Goal: Task Accomplishment & Management: Use online tool/utility

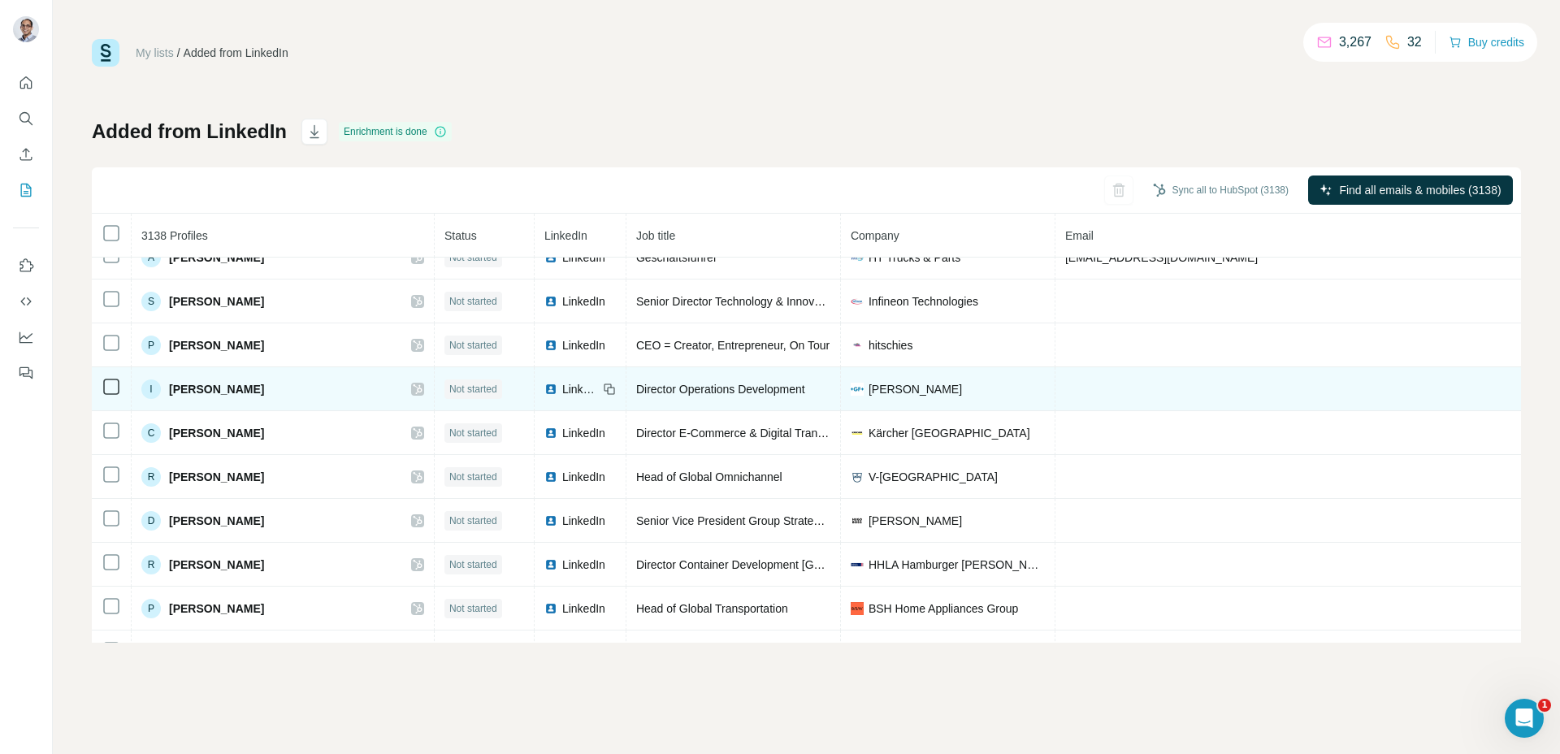
scroll to position [3499, 0]
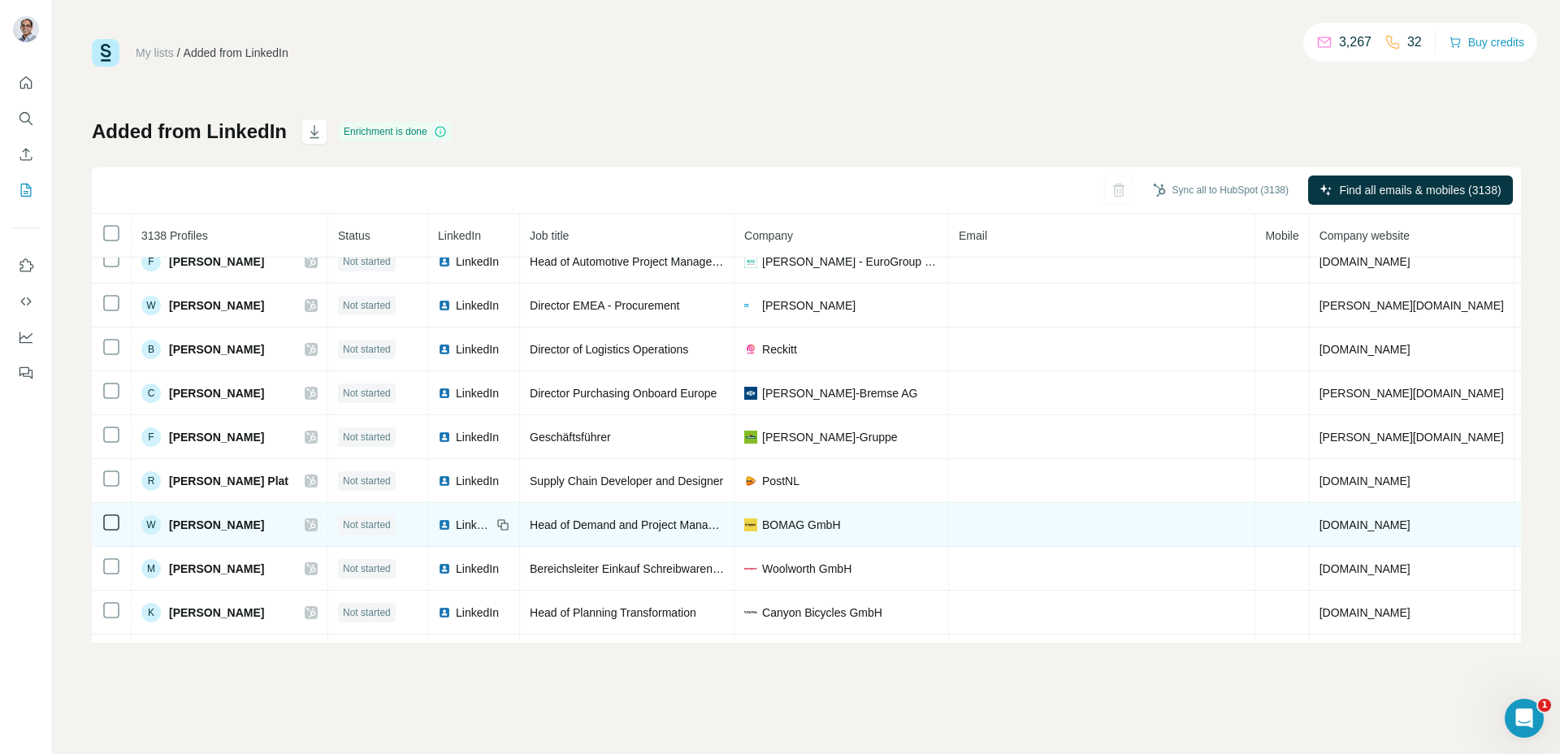
scroll to position [204, 0]
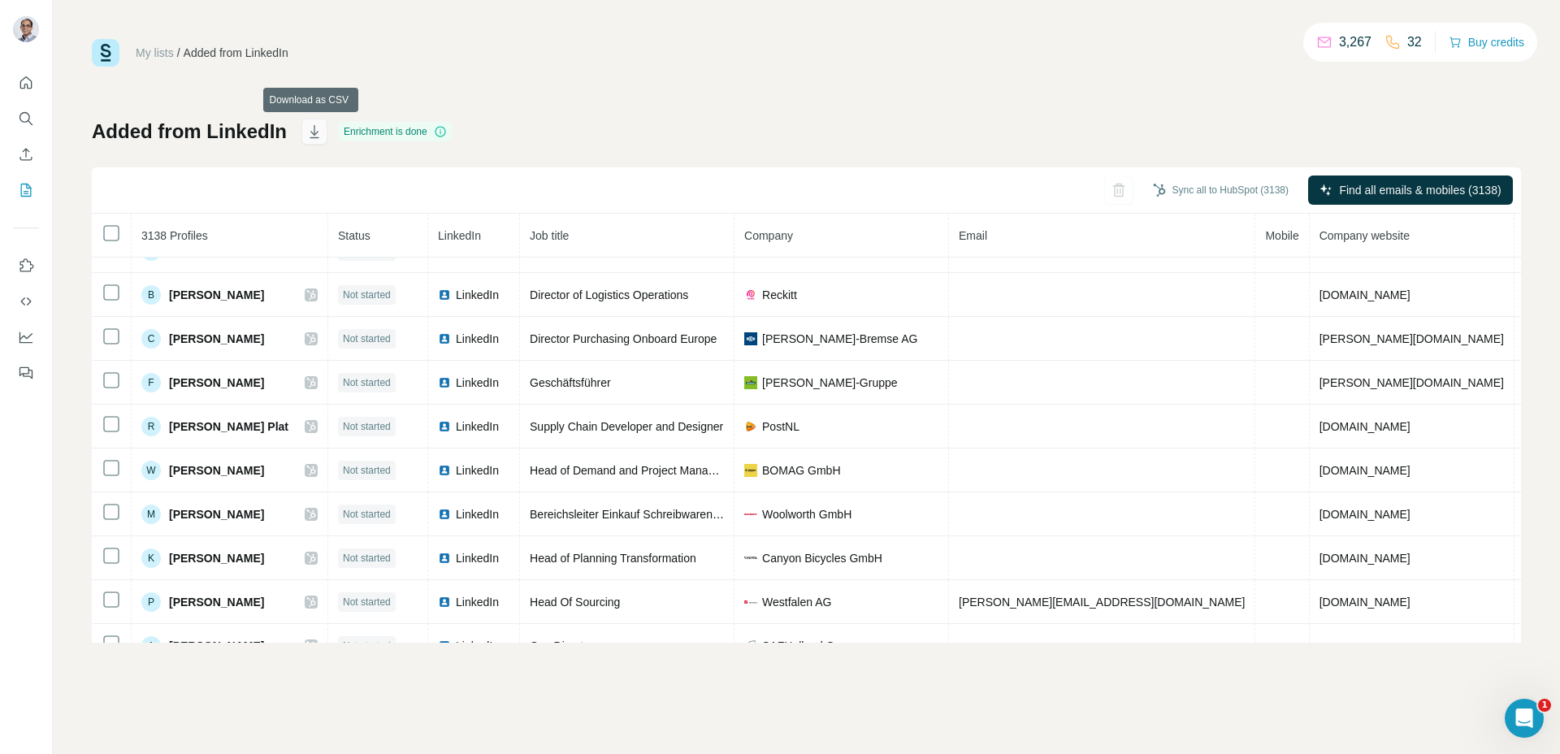
click at [314, 127] on icon "button" at bounding box center [314, 132] width 16 height 16
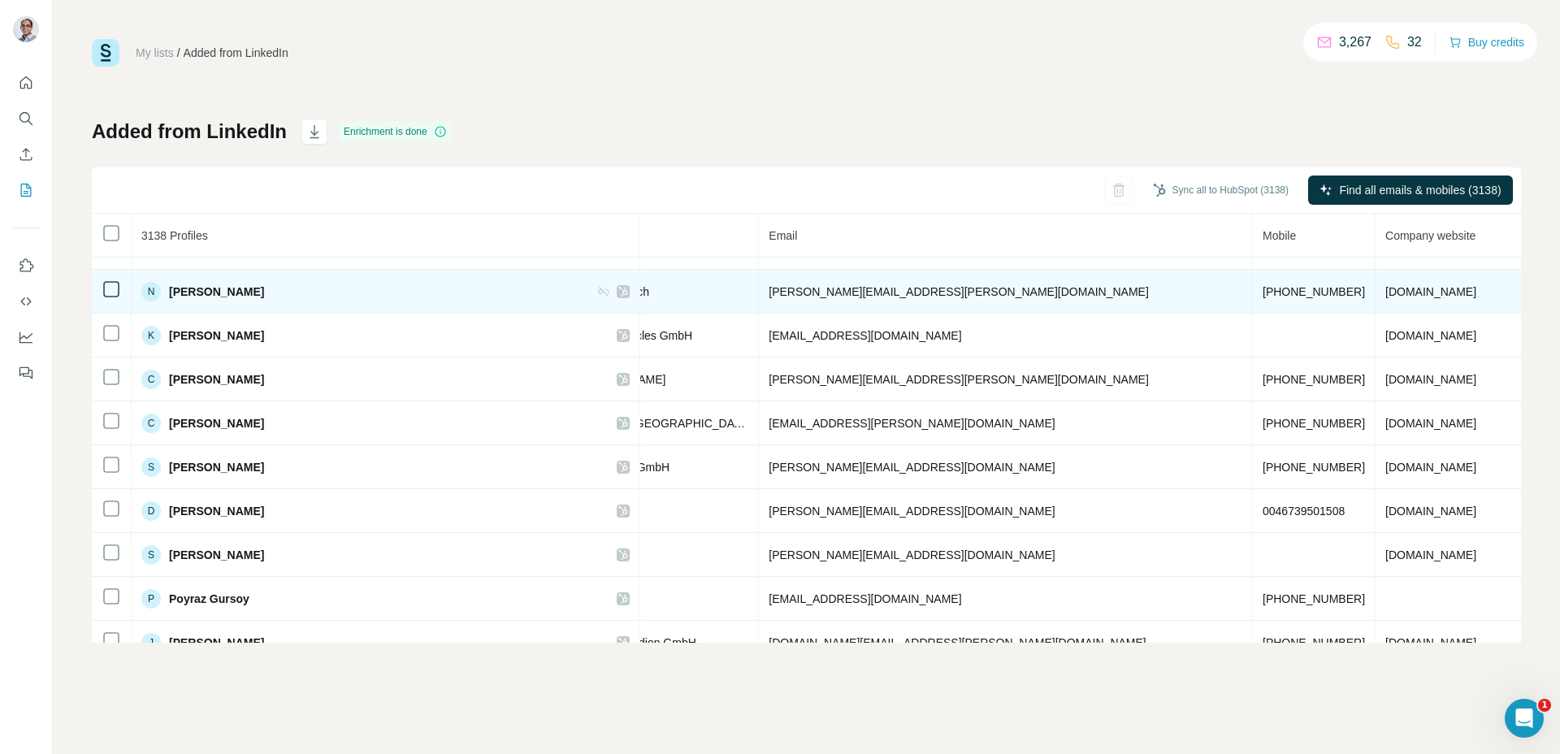
scroll to position [79903, 0]
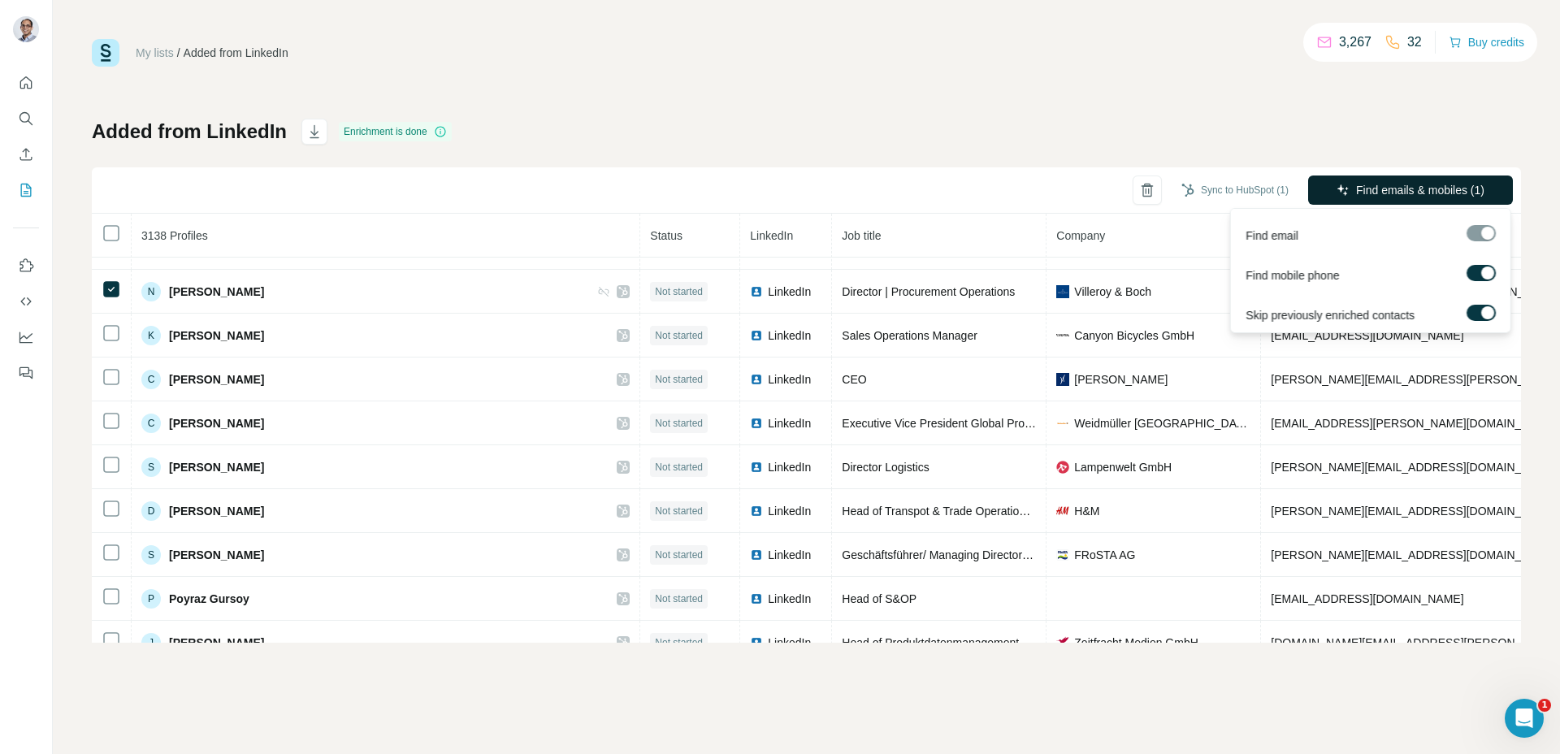
click at [1367, 184] on span "Find emails & mobiles (1)" at bounding box center [1420, 190] width 128 height 16
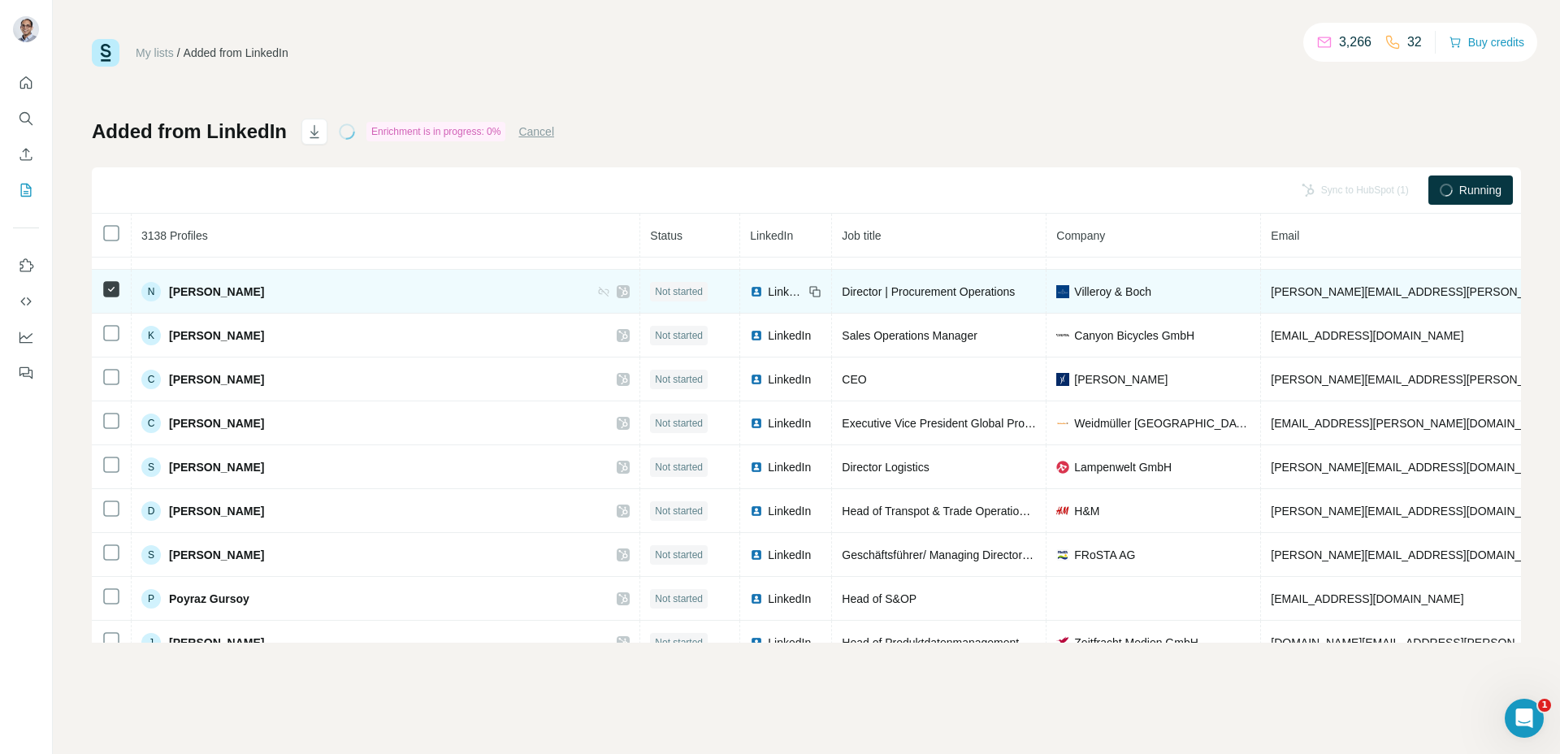
click at [663, 291] on span "Not started" at bounding box center [679, 291] width 48 height 15
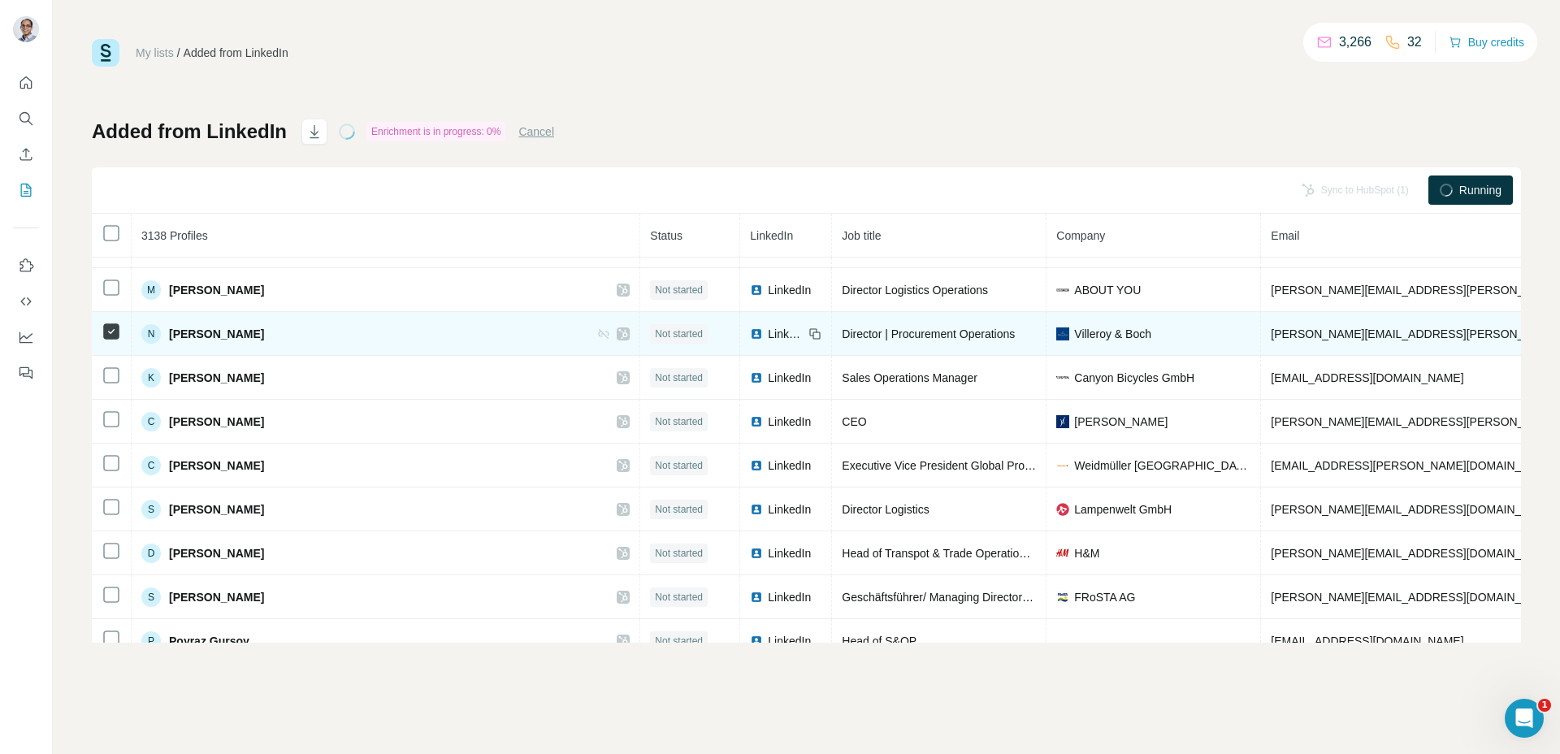
scroll to position [79850, 0]
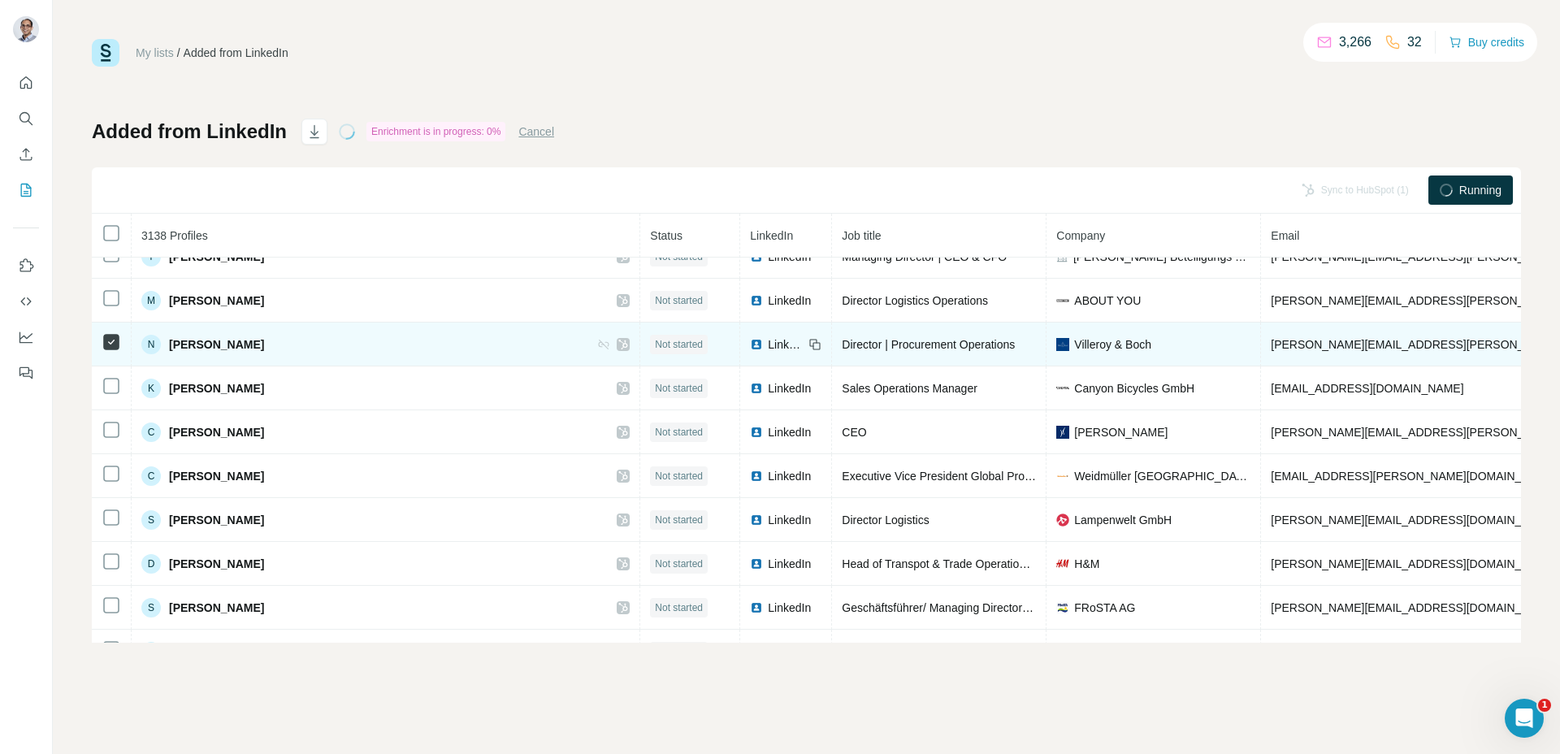
click at [661, 342] on span "Not started" at bounding box center [679, 344] width 48 height 15
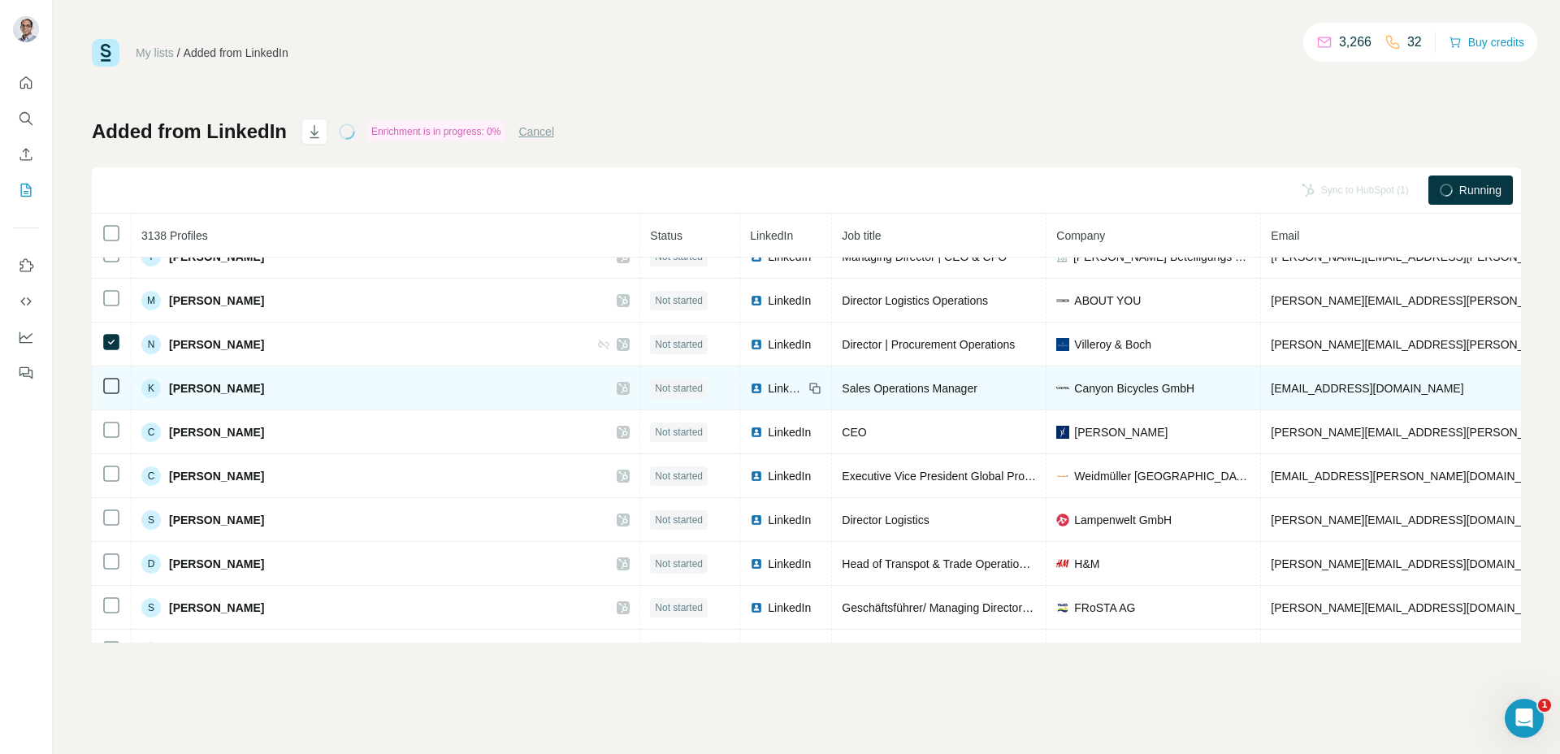
click at [768, 346] on span "LinkedIn" at bounding box center [789, 344] width 43 height 16
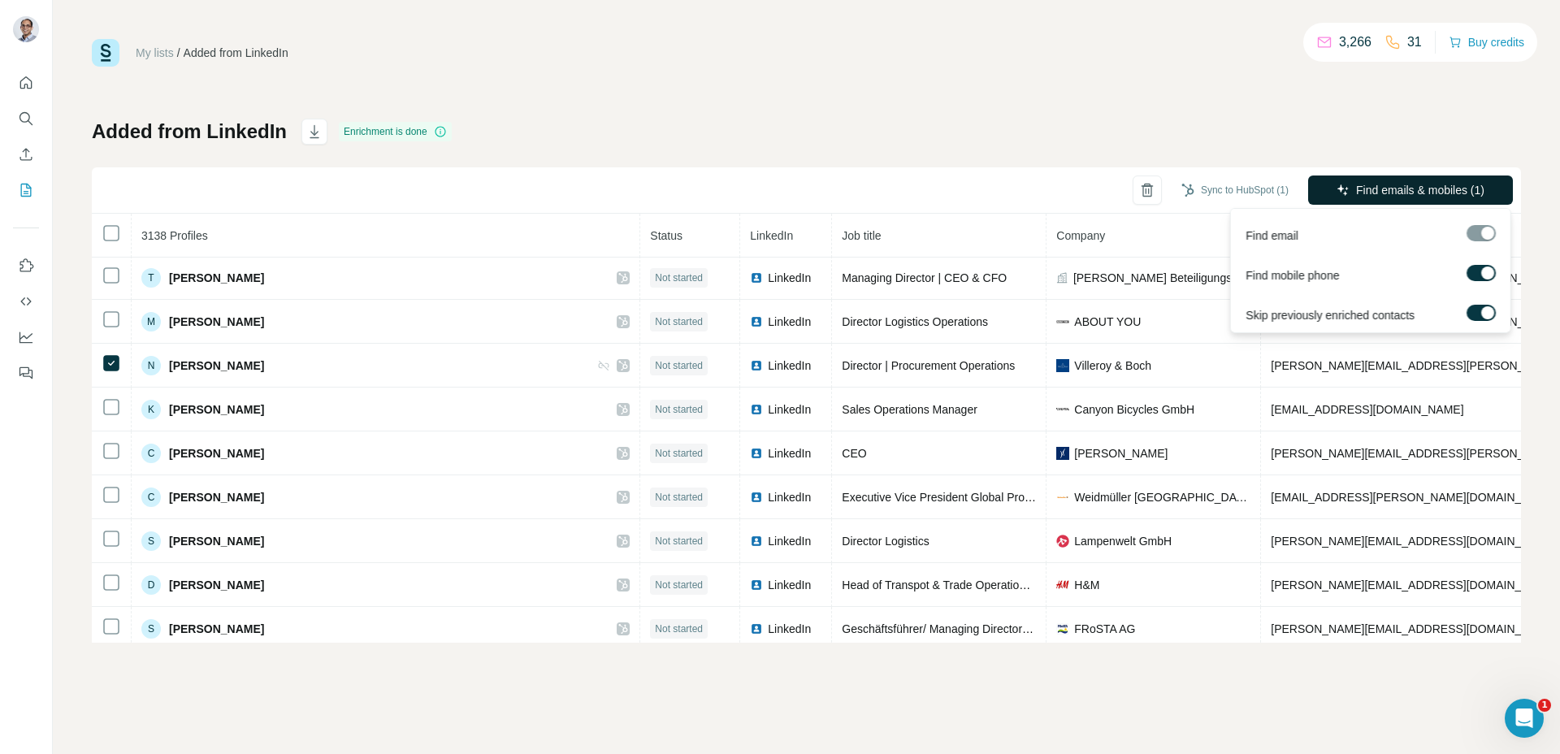
click at [1375, 186] on span "Find emails & mobiles (1)" at bounding box center [1420, 190] width 128 height 16
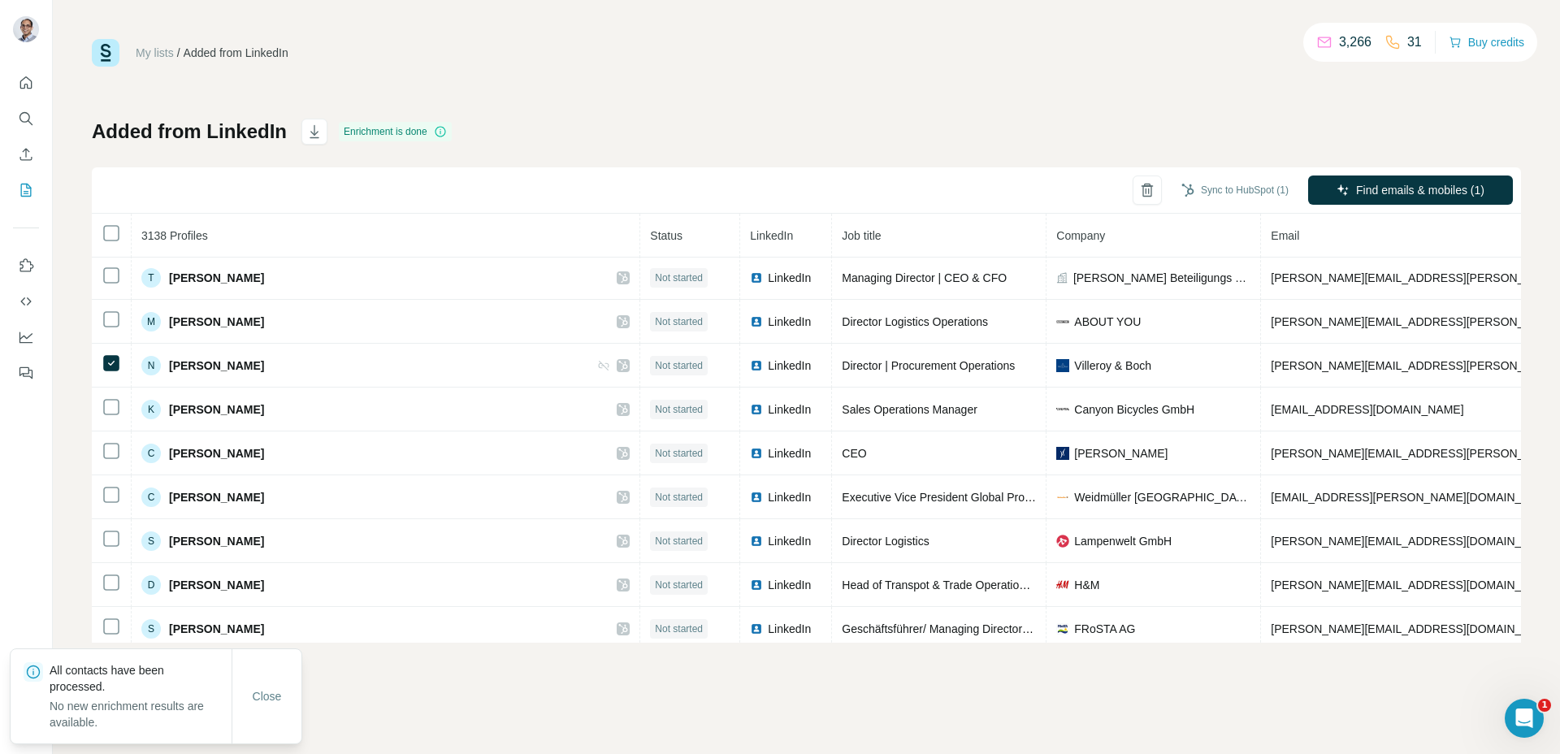
click at [252, 714] on div "Close" at bounding box center [267, 696] width 70 height 94
click at [257, 685] on button "Close" at bounding box center [267, 696] width 52 height 29
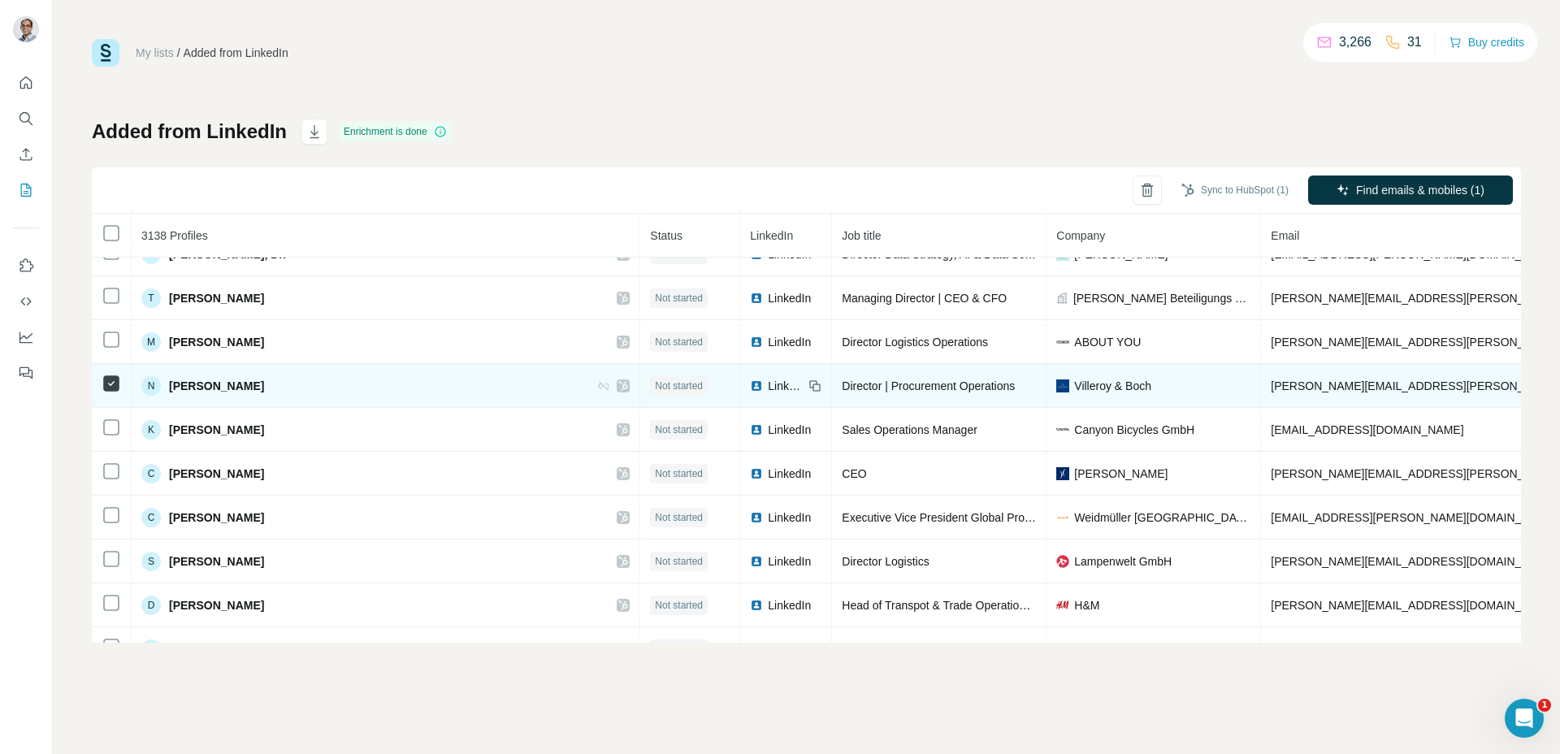
scroll to position [79819, 0]
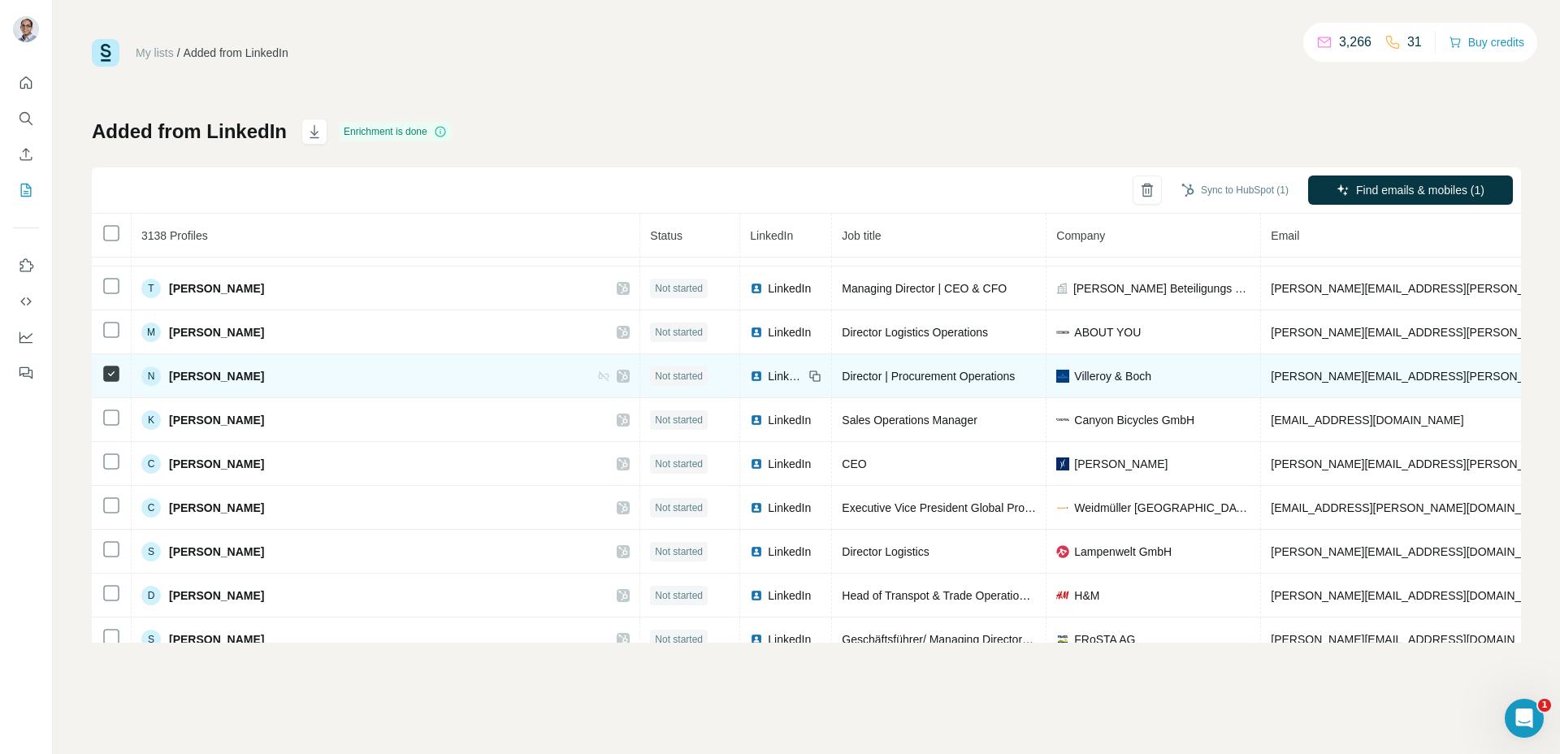
drag, startPoint x: 316, startPoint y: 380, endPoint x: 160, endPoint y: 381, distance: 156.0
click at [160, 381] on div "N [PERSON_NAME]" at bounding box center [385, 377] width 488 height 20
copy div "[PERSON_NAME]"
